Goal: Check status

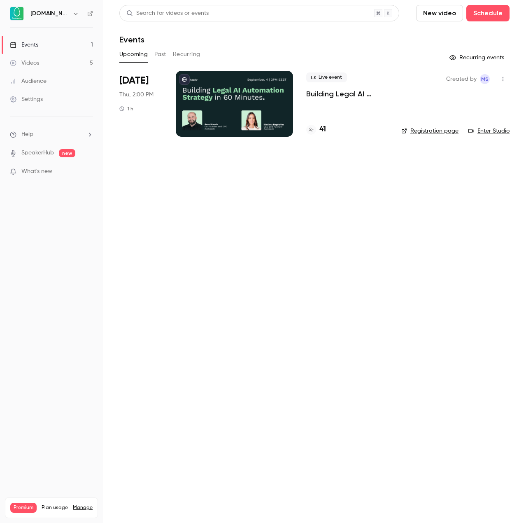
click at [354, 94] on p "Building Legal AI Automation Strategy in 60 Minutes" at bounding box center [347, 94] width 82 height 10
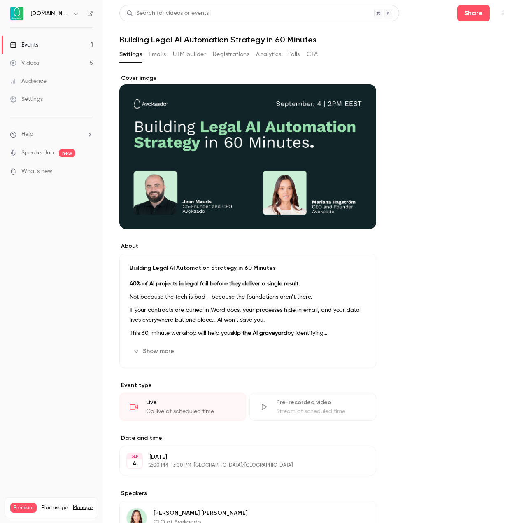
click at [220, 55] on button "Registrations" at bounding box center [231, 54] width 37 height 13
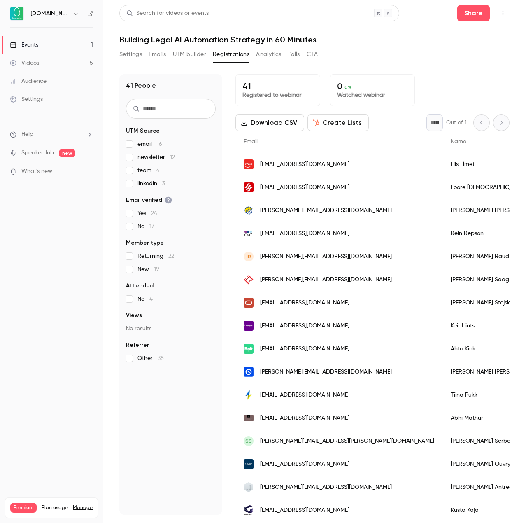
click at [436, 80] on div "41 Registered to webinar 0 0 % Watched webinar" at bounding box center [373, 90] width 274 height 32
